Goal: Information Seeking & Learning: Learn about a topic

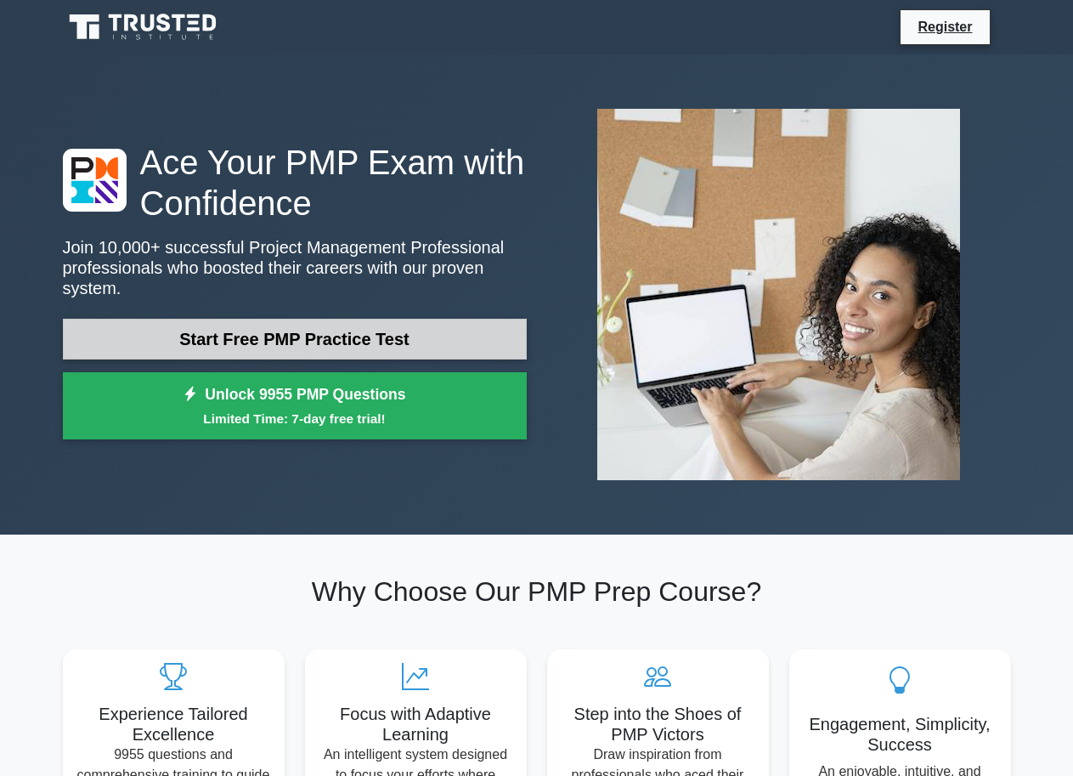
click at [386, 331] on link "Start Free PMP Practice Test" at bounding box center [295, 339] width 464 height 41
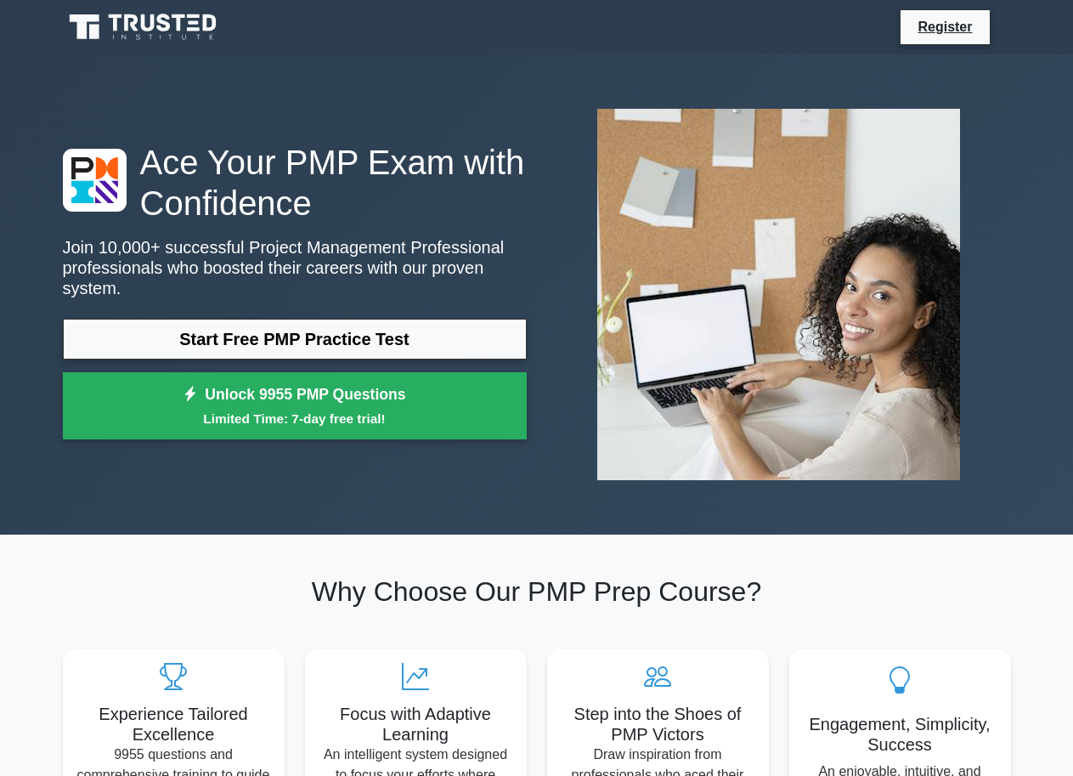
scroll to position [340, 0]
